Goal: Navigation & Orientation: Find specific page/section

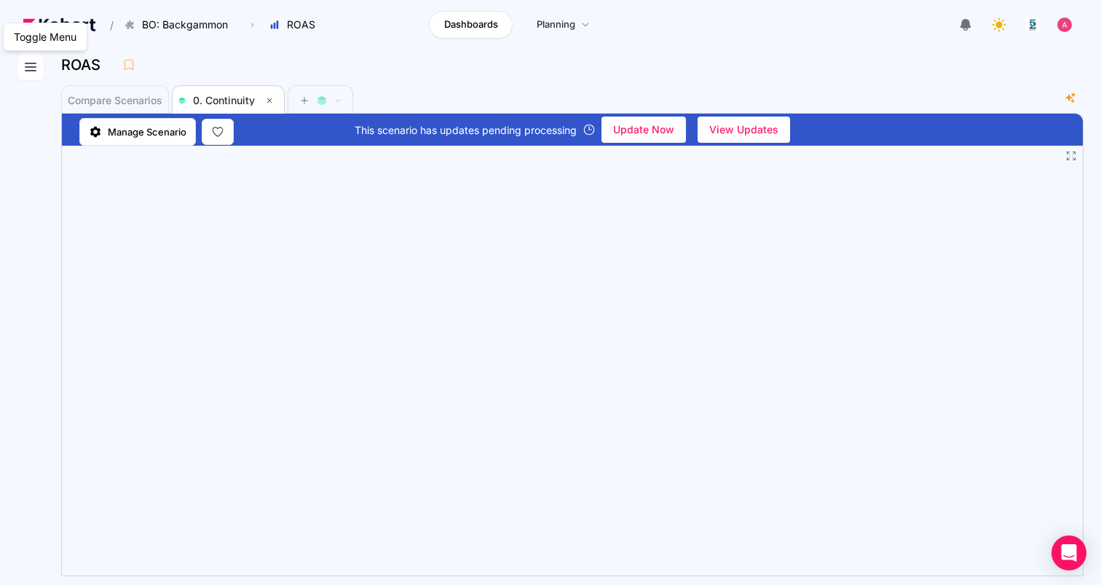
click at [32, 67] on icon at bounding box center [30, 66] width 10 height 7
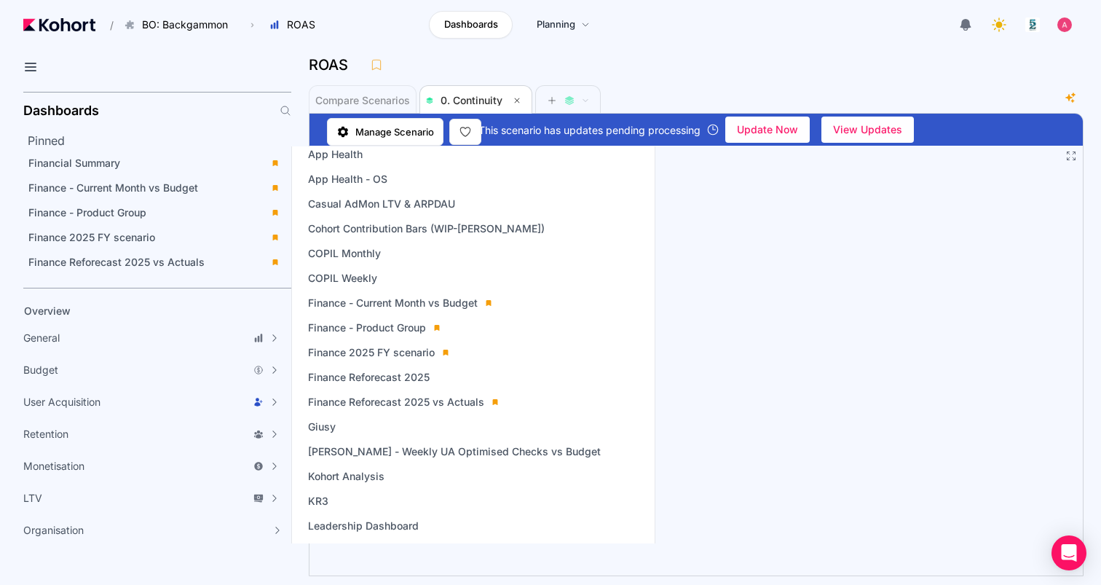
scroll to position [159, 0]
click at [363, 400] on span "Finance Reforecast 2025 vs Actuals" at bounding box center [396, 401] width 176 height 15
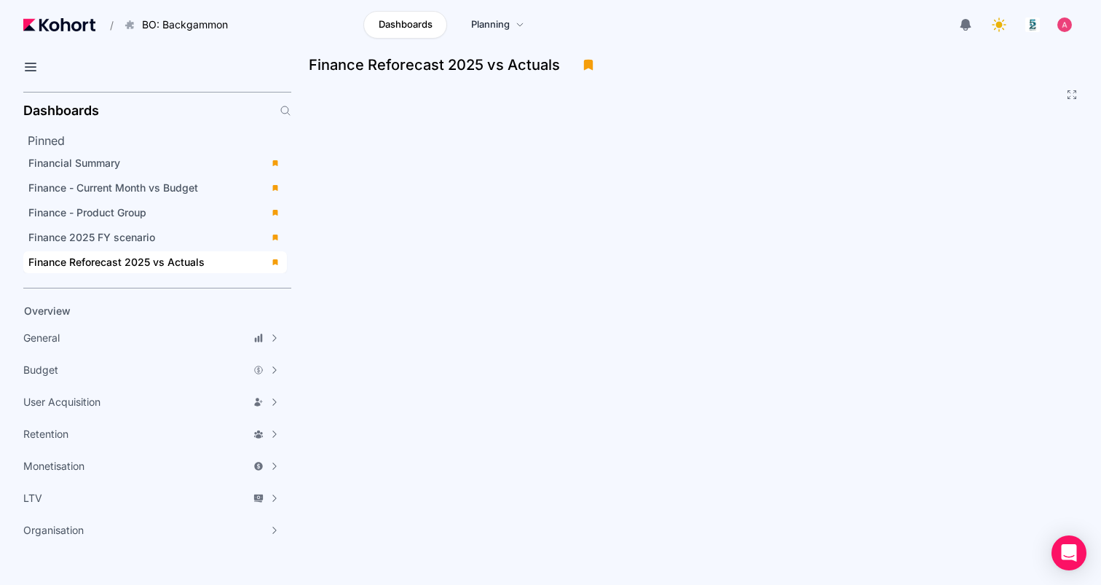
click at [982, 77] on div "Finance Reforecast 2025 vs Actuals" at bounding box center [696, 69] width 775 height 31
click at [192, 242] on div "Finance 2025 FY scenario" at bounding box center [144, 237] width 233 height 15
click at [173, 260] on span "Finance Reforecast 2025 vs Actuals" at bounding box center [116, 262] width 176 height 12
click at [192, 162] on div "Financial Summary" at bounding box center [144, 163] width 233 height 15
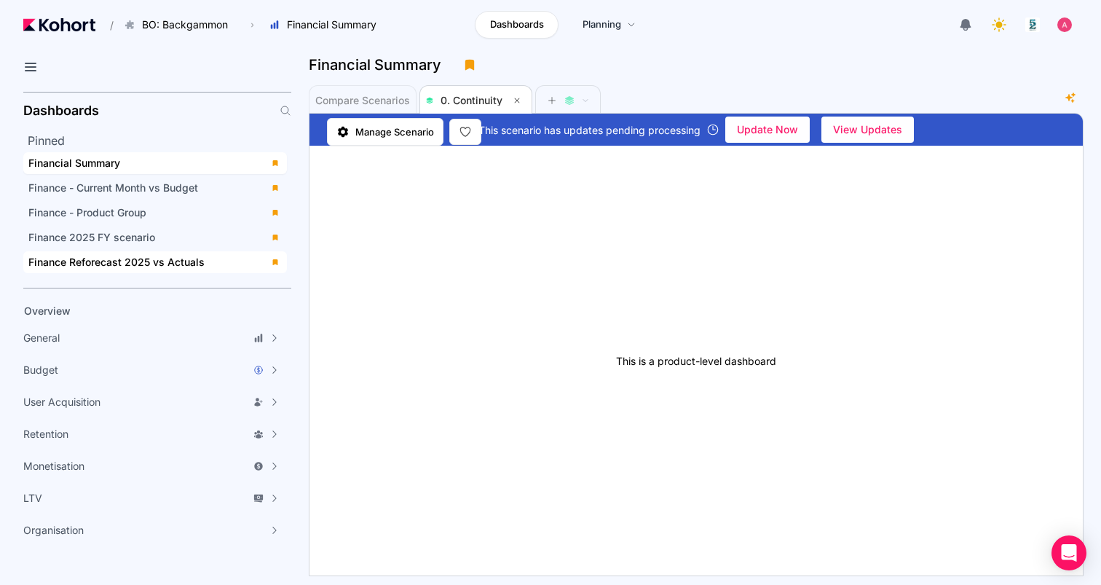
click at [202, 255] on div "Finance Reforecast 2025 vs Actuals" at bounding box center [144, 262] width 233 height 15
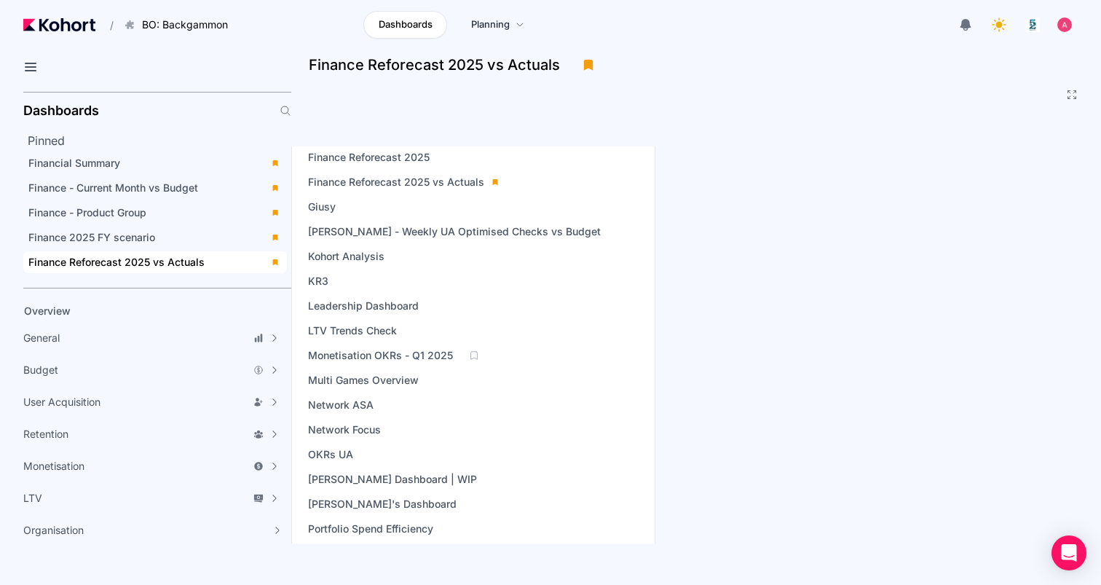
scroll to position [506, 0]
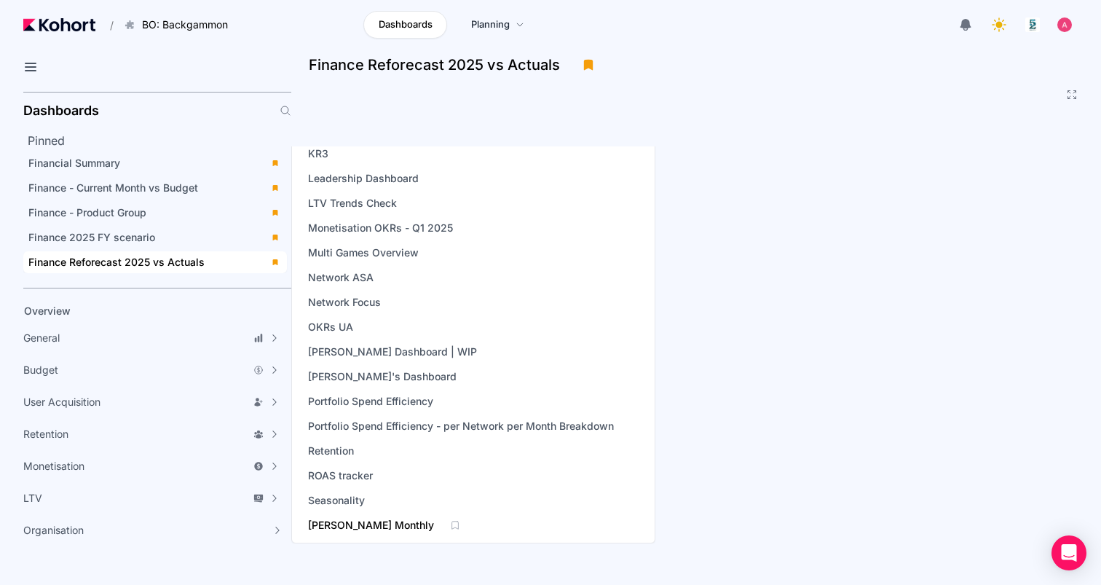
click at [351, 522] on span "Vincent Monthly" at bounding box center [371, 525] width 126 height 15
